Goal: Transaction & Acquisition: Book appointment/travel/reservation

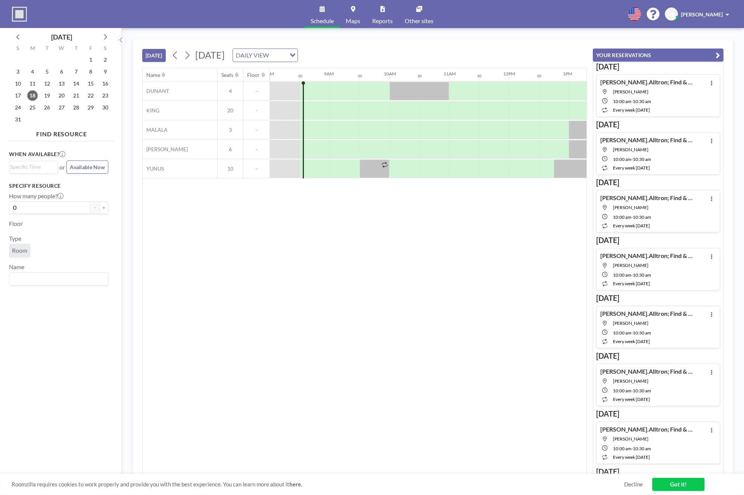
scroll to position [0, 478]
click at [397, 149] on div at bounding box center [404, 149] width 30 height 19
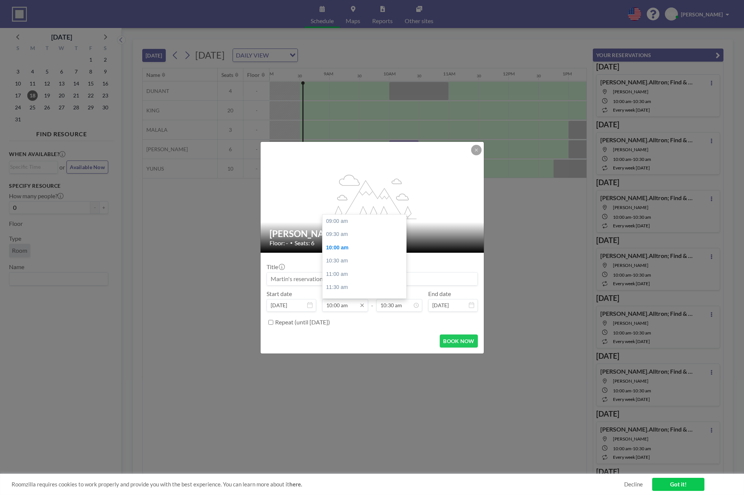
scroll to position [27, 0]
click at [333, 305] on input "10:00 am" at bounding box center [345, 305] width 46 height 13
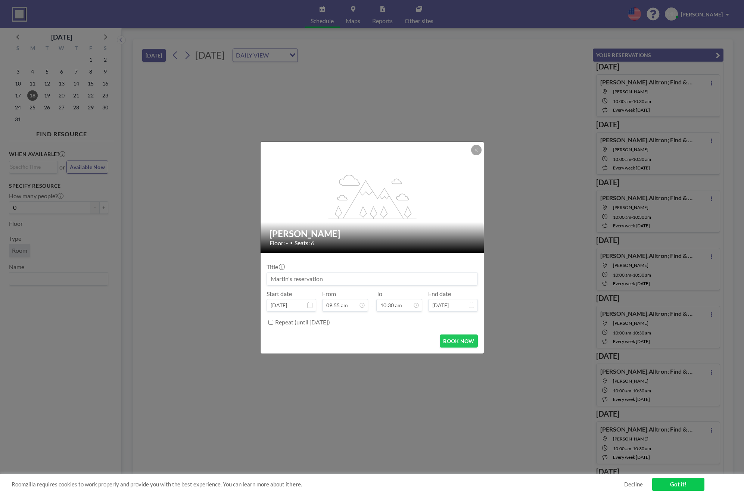
click at [389, 328] on div "Repeat (until [DATE])" at bounding box center [376, 322] width 203 height 12
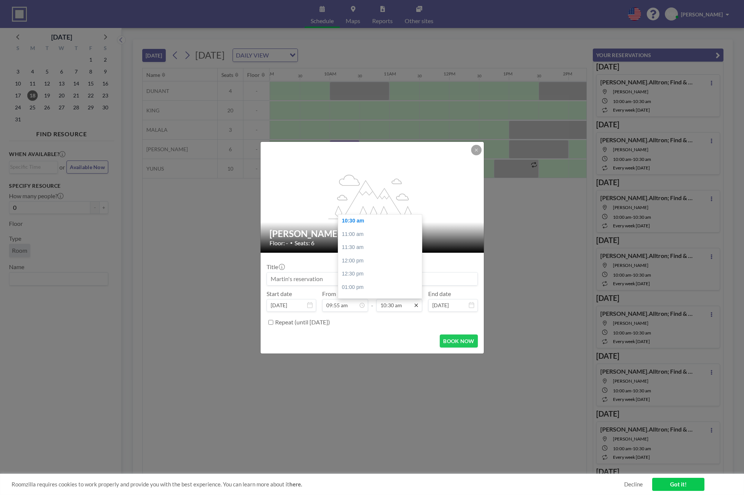
scroll to position [0, 538]
click at [338, 259] on div "10:30 am" at bounding box center [365, 260] width 84 height 13
type input "10:30 am"
type input "11:00 am"
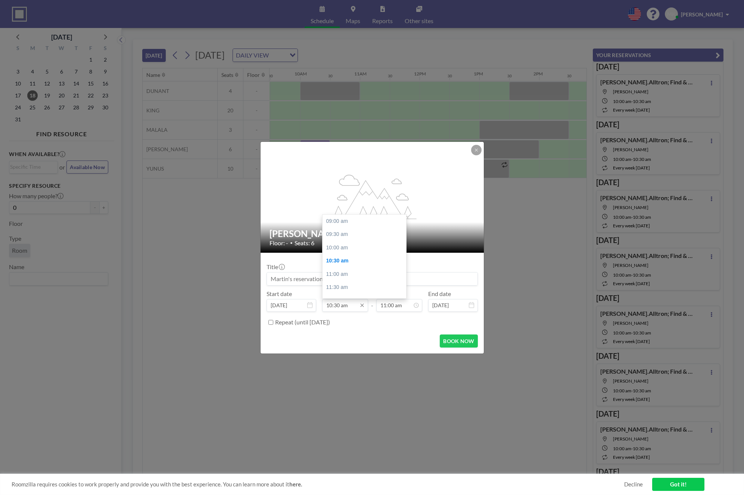
scroll to position [40, 0]
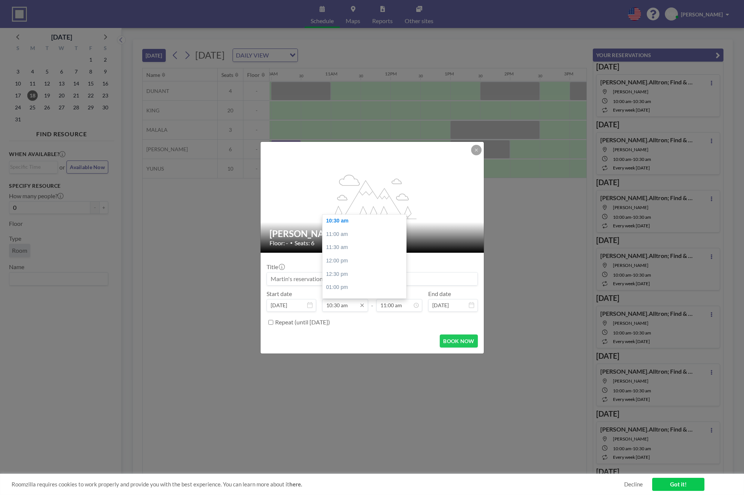
click at [335, 307] on input "10:30 am" at bounding box center [345, 305] width 46 height 13
type input "10:25 am"
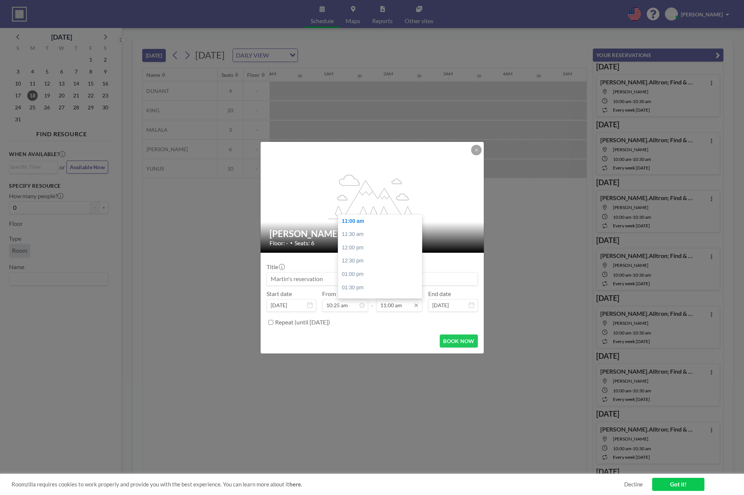
click at [392, 307] on input "11:00 am" at bounding box center [399, 305] width 46 height 13
type input "11:25 am"
click at [400, 342] on div "BOOK NOW" at bounding box center [372, 341] width 211 height 13
click at [331, 278] on input at bounding box center [372, 279] width 211 height 13
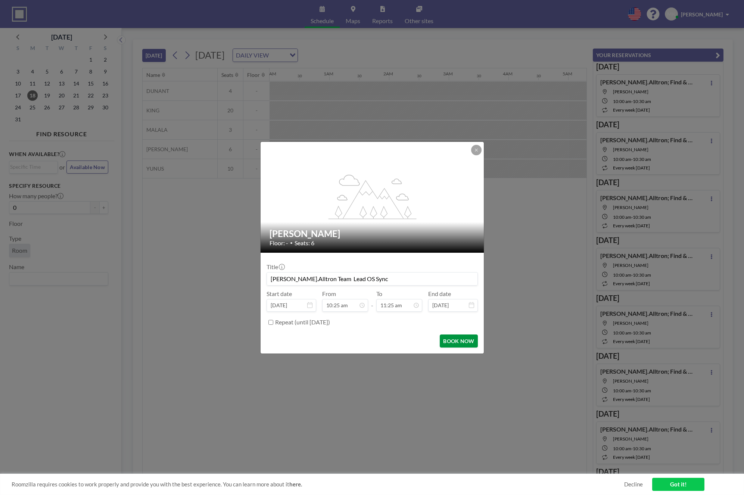
type input "[PERSON_NAME].Alltron Team Lead OS Sync"
click at [461, 340] on button "BOOK NOW" at bounding box center [459, 341] width 38 height 13
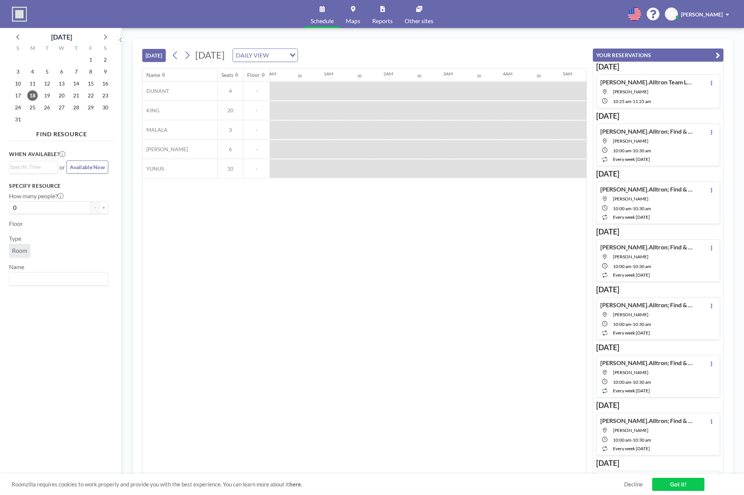
click at [154, 53] on button "[DATE]" at bounding box center [154, 55] width 24 height 13
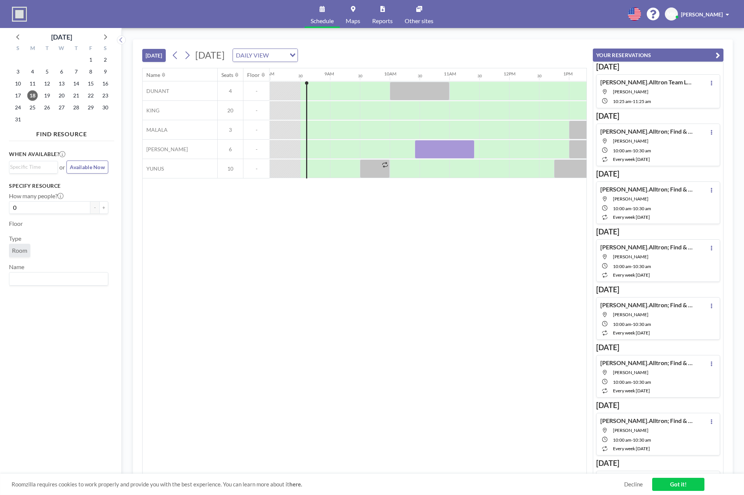
scroll to position [0, 478]
click at [675, 485] on link "Got it!" at bounding box center [678, 484] width 52 height 13
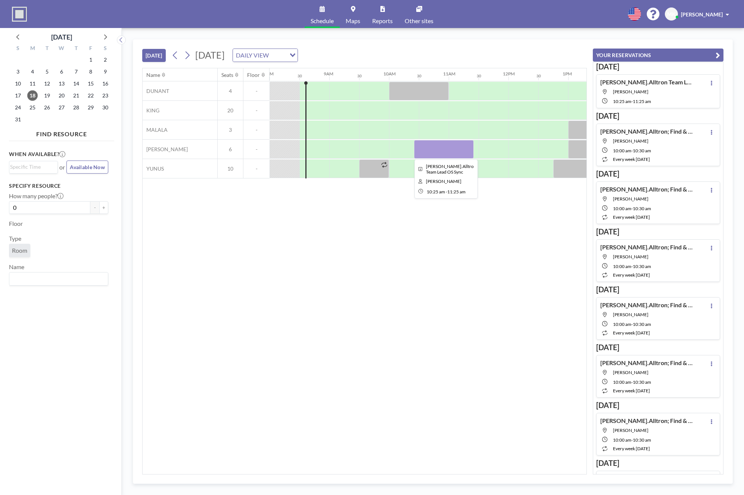
click at [426, 145] on div at bounding box center [444, 149] width 60 height 19
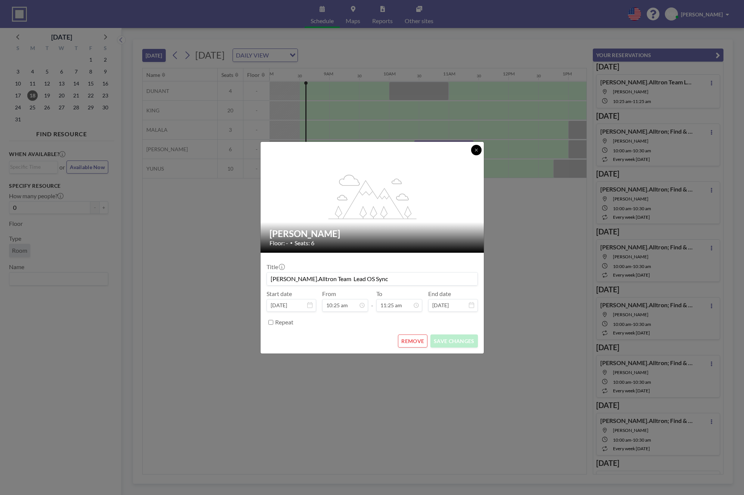
click at [477, 149] on icon at bounding box center [476, 150] width 3 height 3
